Goal: Transaction & Acquisition: Book appointment/travel/reservation

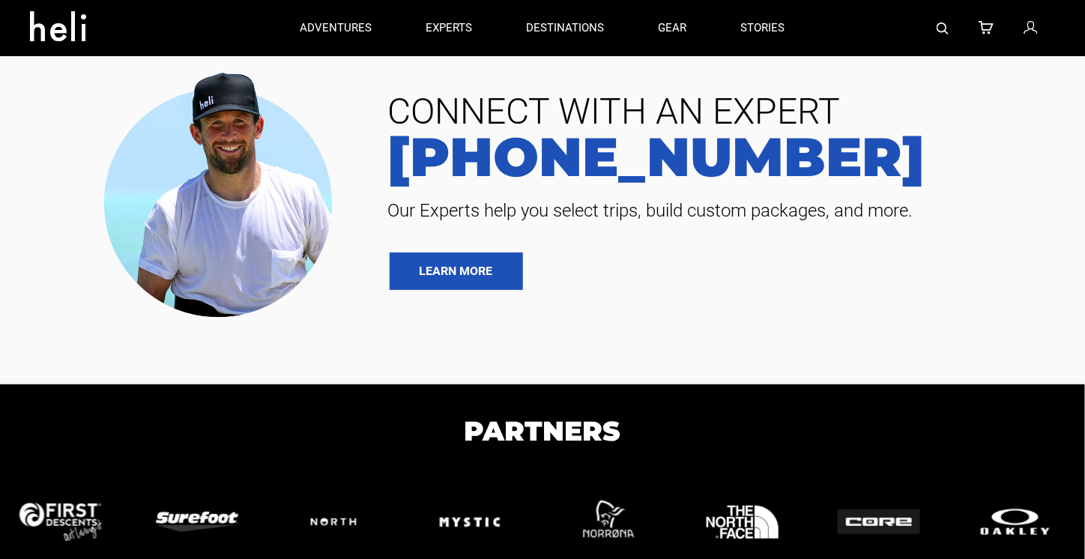
type input "Heli Skiing"
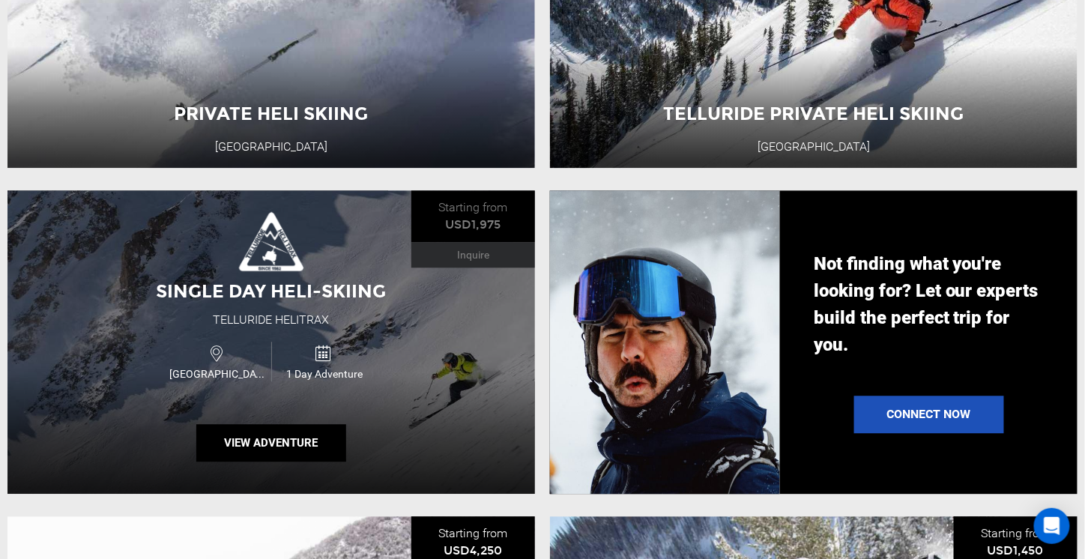
scroll to position [1049, 0]
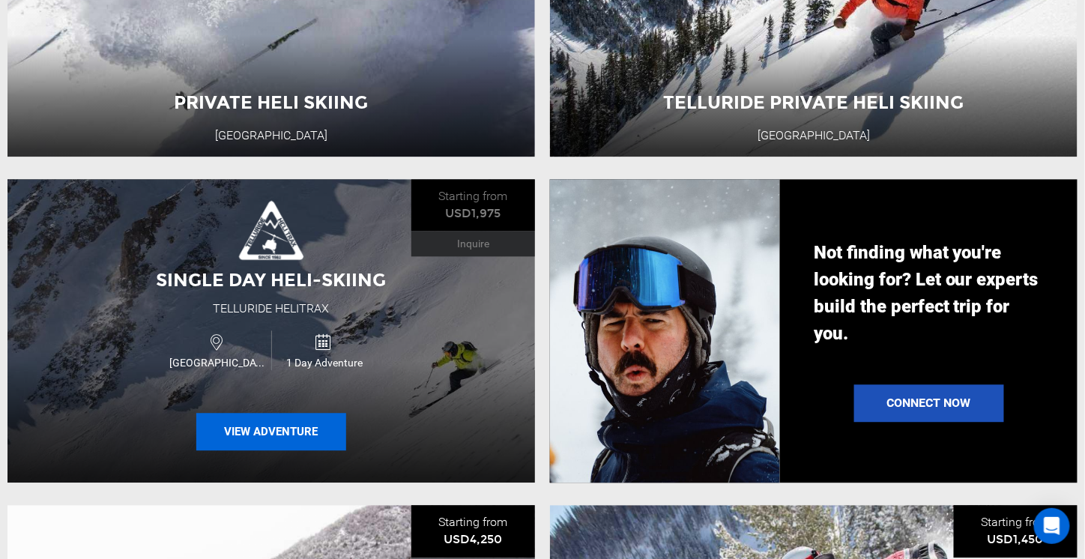
click at [323, 444] on button "View Adventure" at bounding box center [271, 431] width 150 height 37
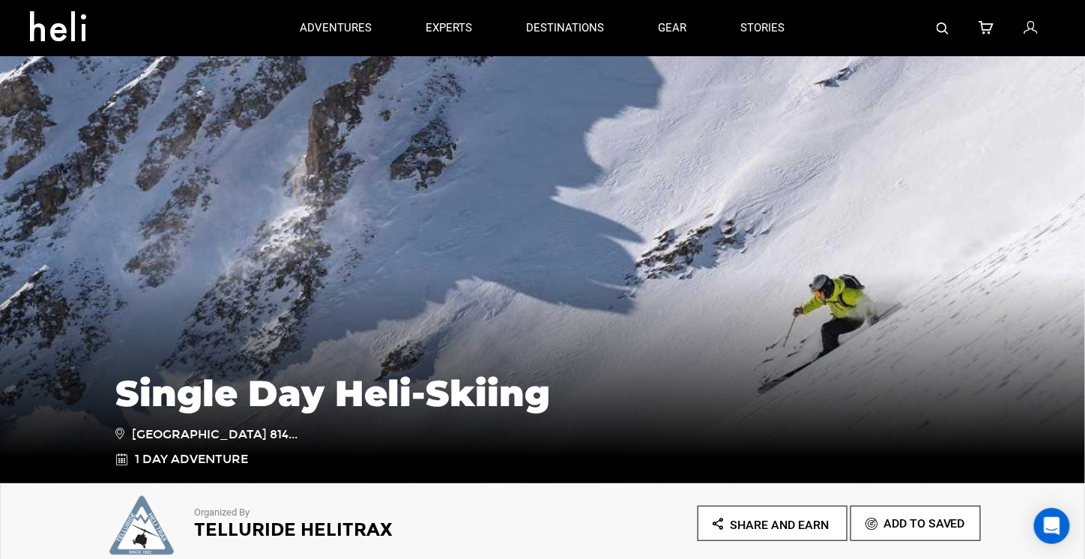
scroll to position [225, 0]
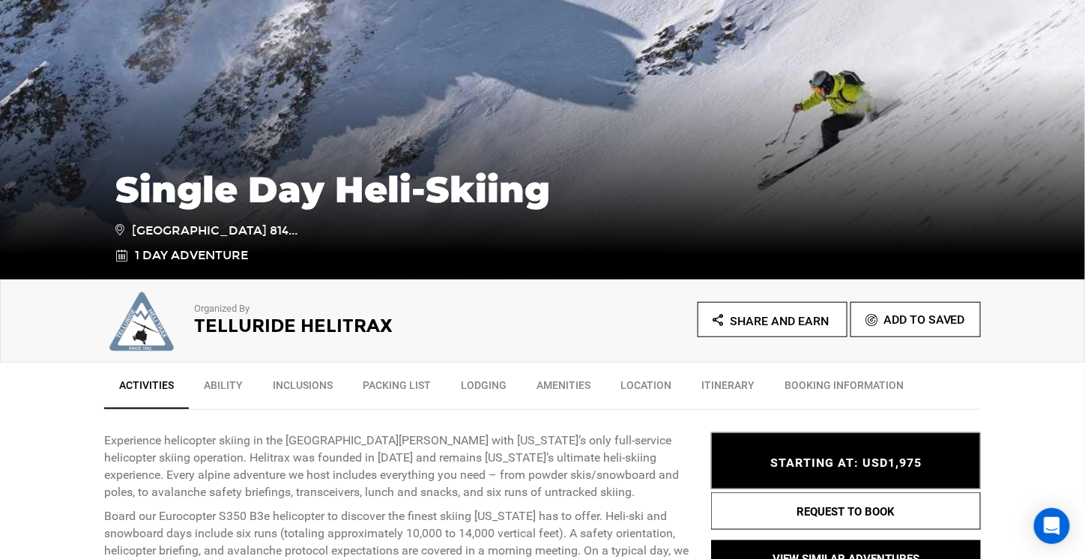
type input "Heli Skiing"
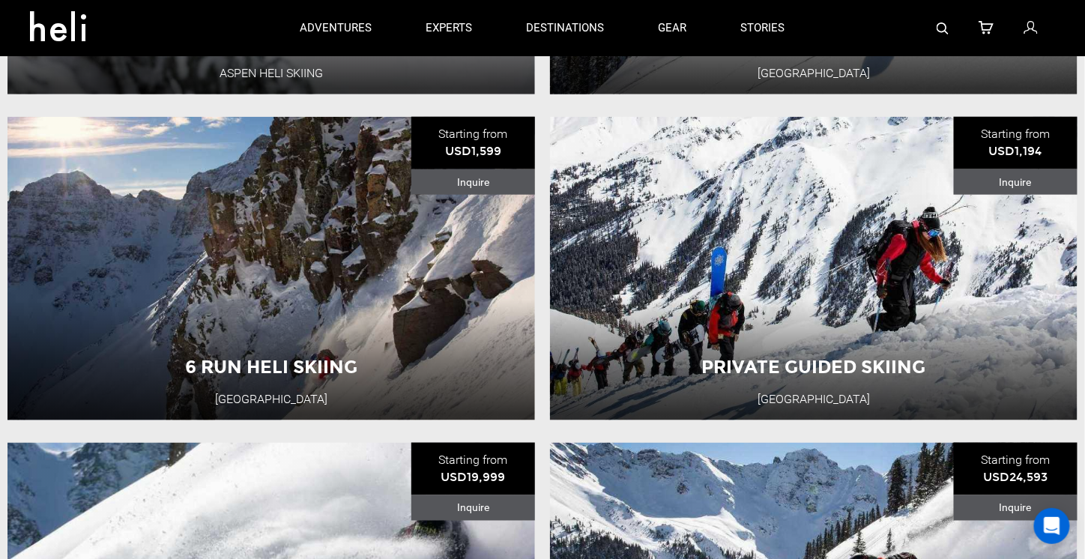
scroll to position [450, 0]
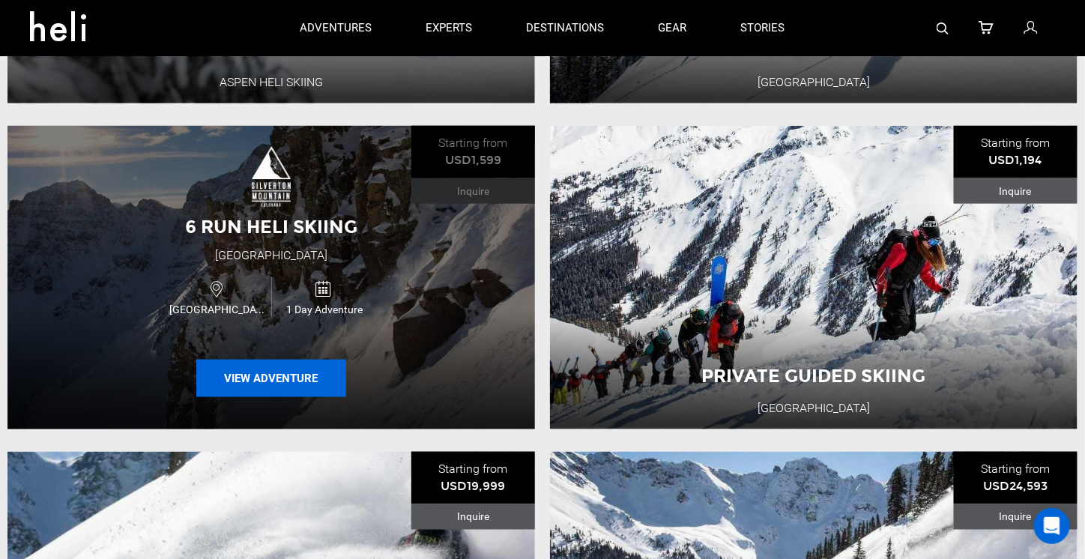
click at [290, 371] on button "View Adventure" at bounding box center [271, 378] width 150 height 37
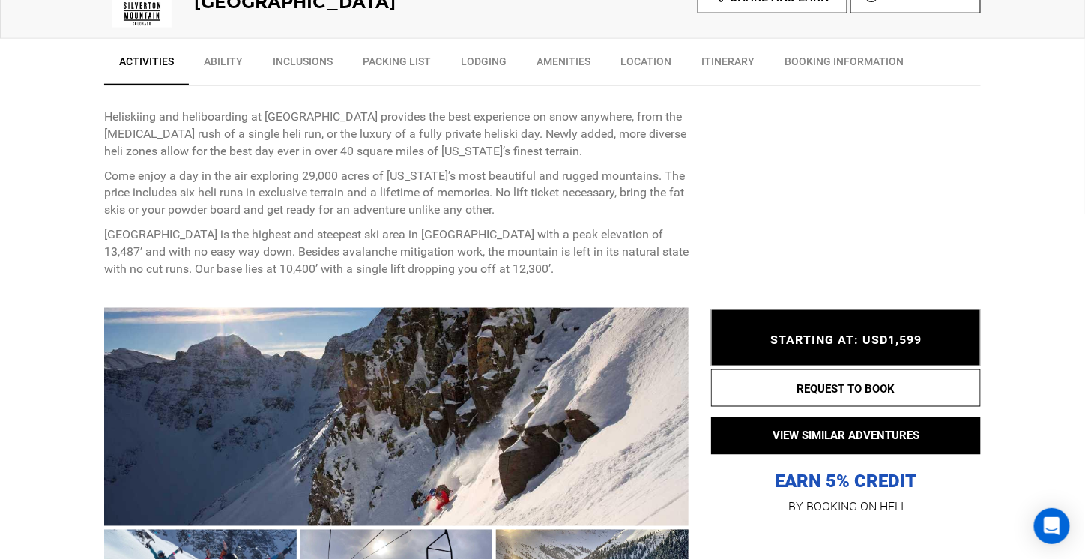
scroll to position [600, 0]
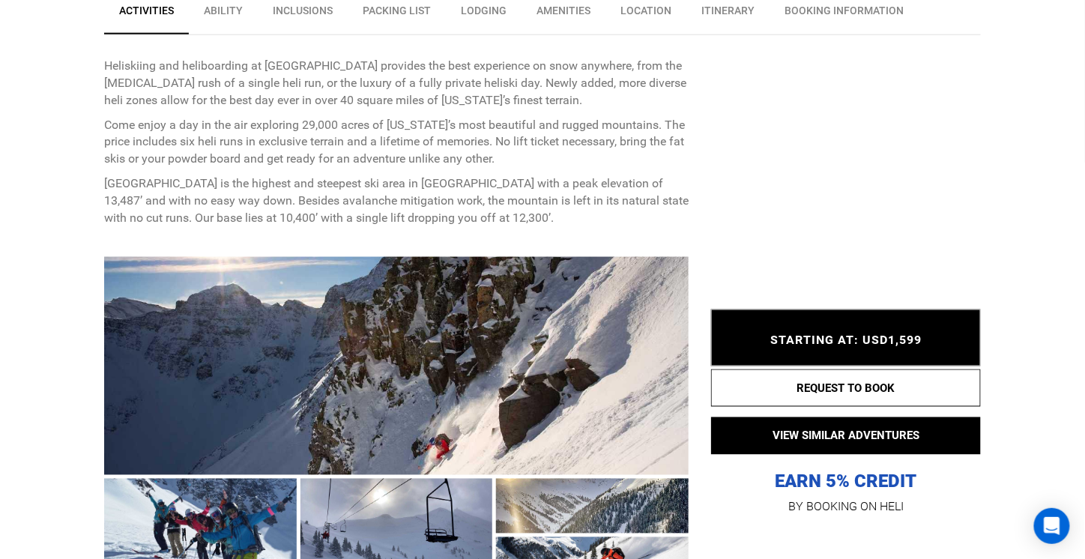
drag, startPoint x: 103, startPoint y: 339, endPoint x: 508, endPoint y: 255, distance: 413.3
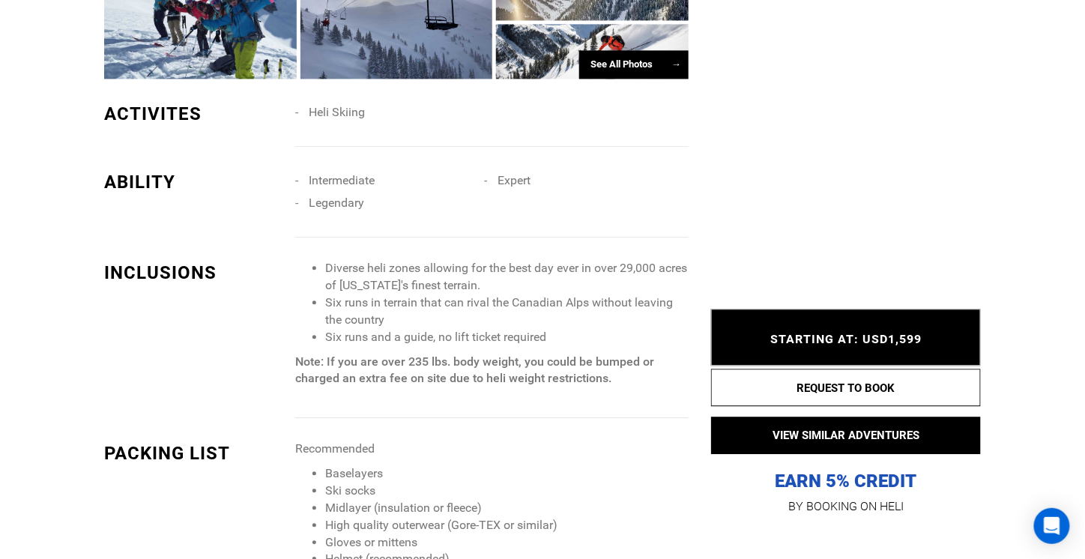
scroll to position [1124, 0]
